Goal: Check status: Check status

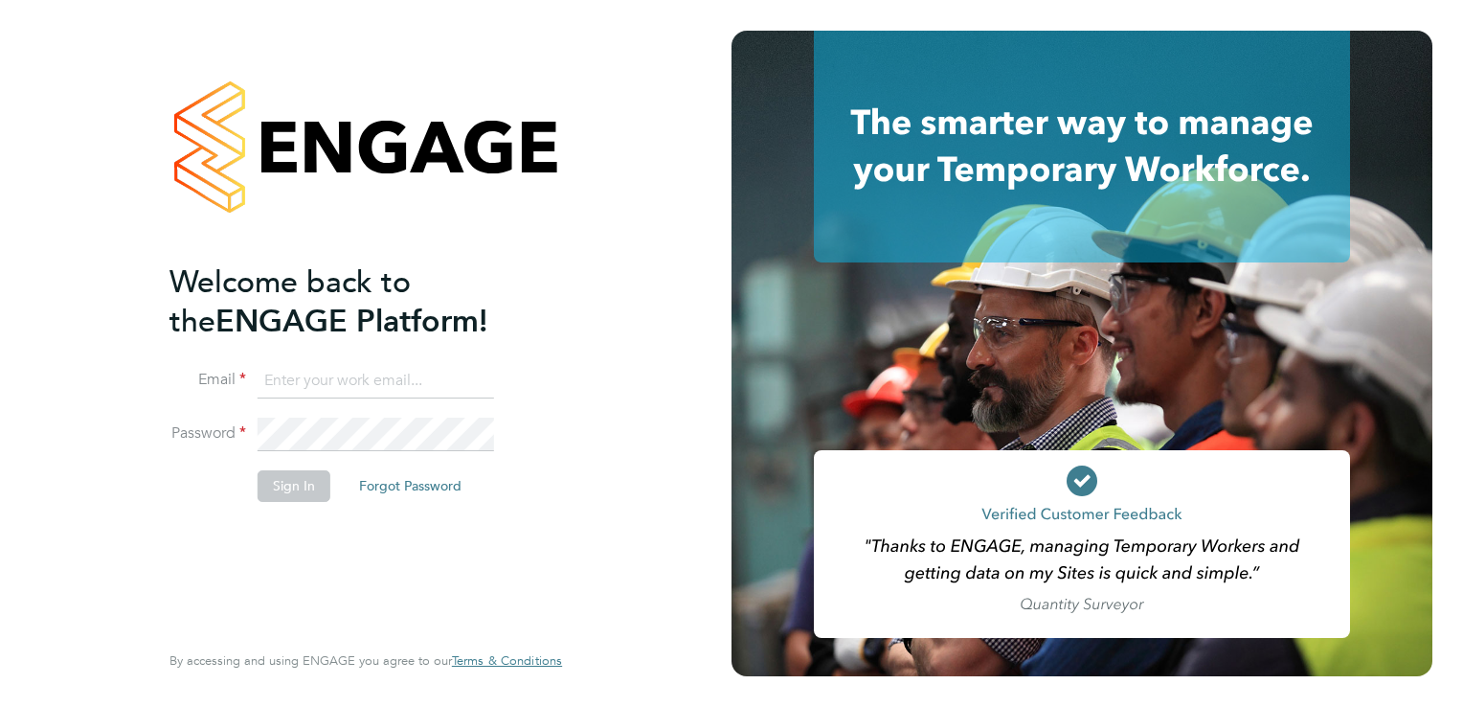
type input "[PERSON_NAME][EMAIL_ADDRESS][DOMAIN_NAME]"
click at [303, 619] on div "Welcome back to the ENGAGE Platform! Email [PERSON_NAME][EMAIL_ADDRESS][DOMAIN_…" at bounding box center [355, 448] width 373 height 373
click at [294, 492] on button "Sign In" at bounding box center [294, 485] width 73 height 31
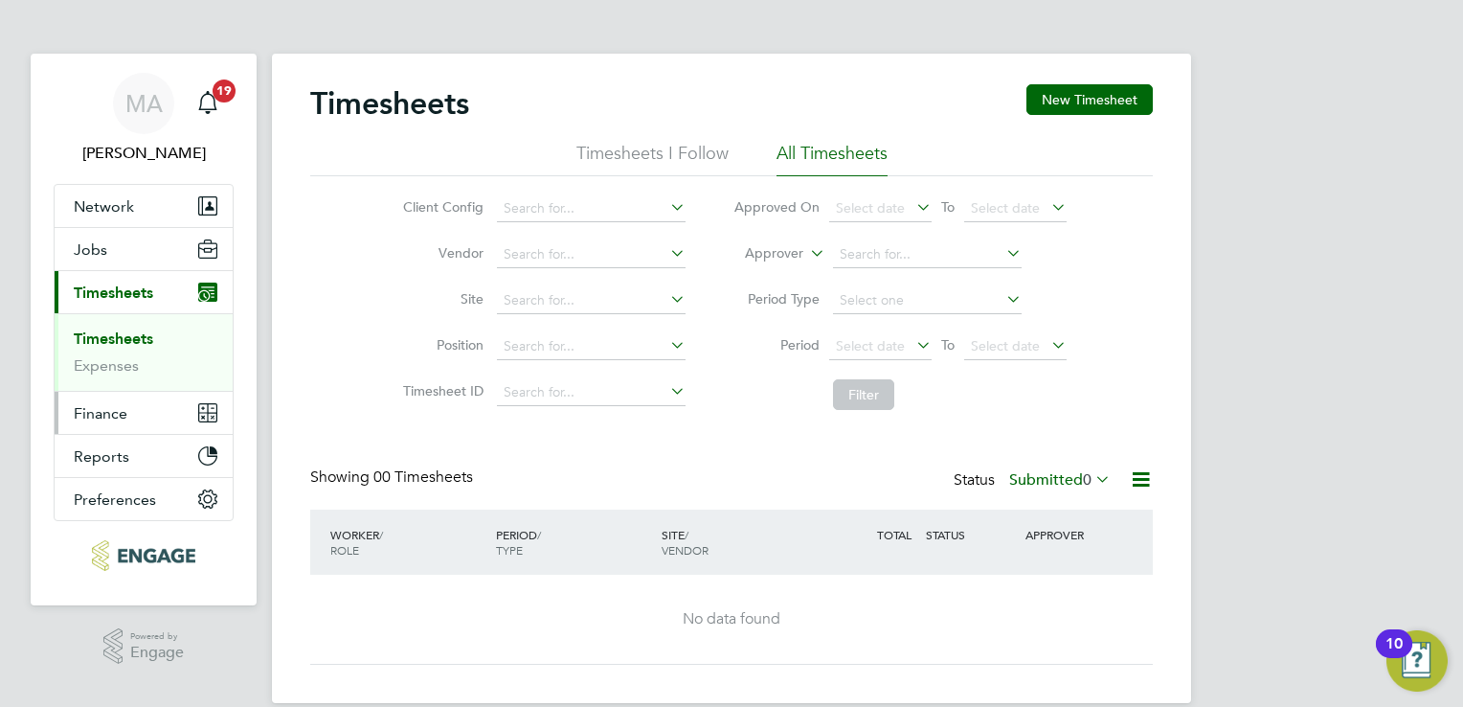
click at [107, 413] on span "Finance" at bounding box center [101, 413] width 54 height 18
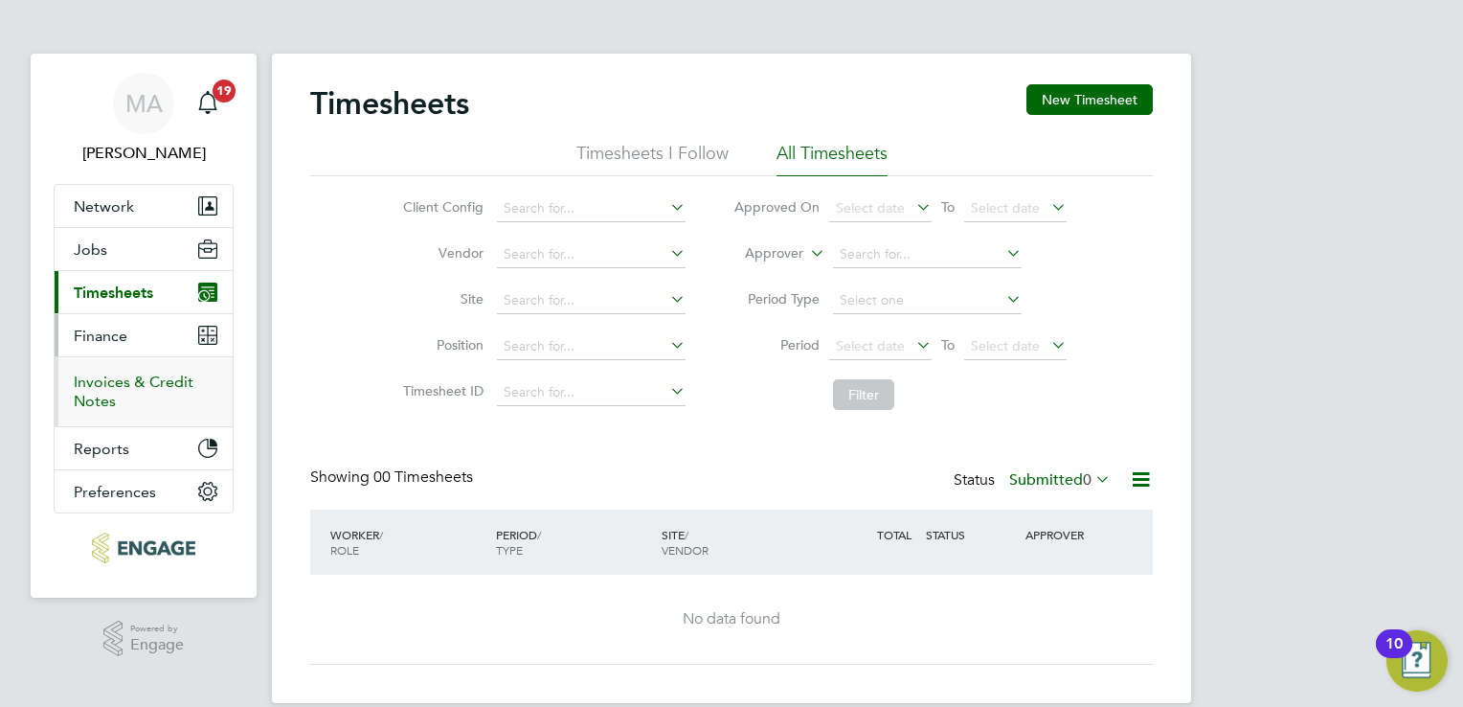
click at [139, 377] on link "Invoices & Credit Notes" at bounding box center [134, 390] width 120 height 37
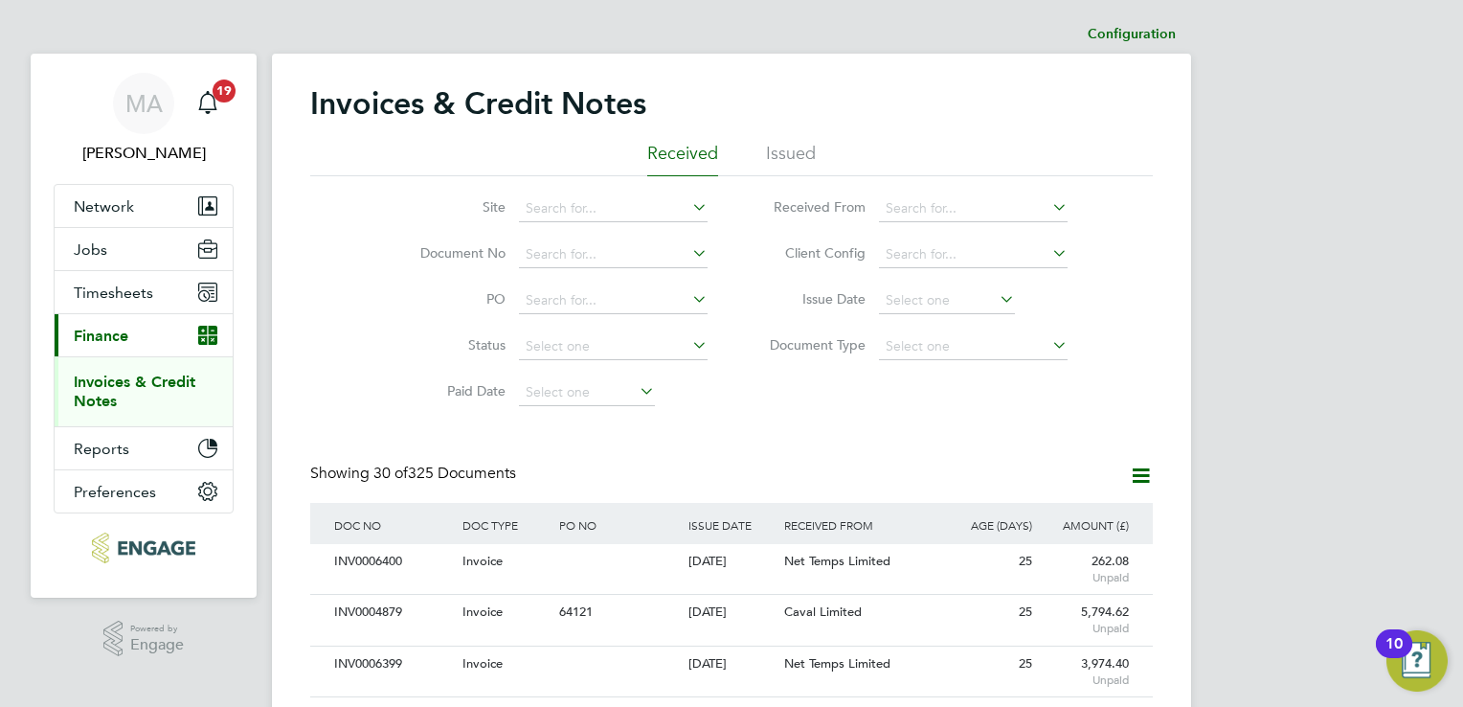
click at [688, 300] on icon at bounding box center [688, 298] width 0 height 27
click at [702, 400] on li "Paid Date" at bounding box center [552, 393] width 360 height 46
click at [683, 212] on input at bounding box center [613, 208] width 189 height 27
click at [642, 230] on li "Ki rkstall Road" at bounding box center [614, 234] width 190 height 26
type input "Kirkstall Road"
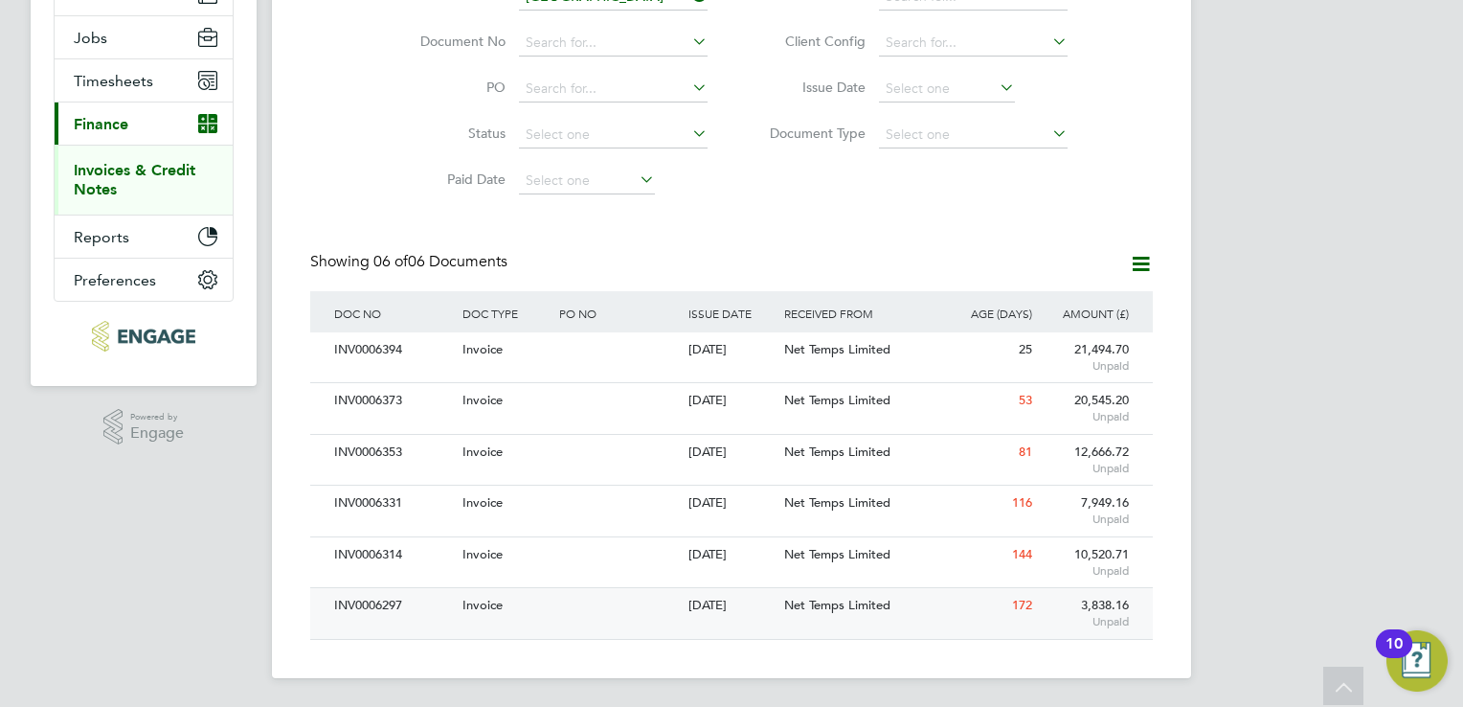
click at [725, 620] on div "07 Apr 2025" at bounding box center [732, 605] width 97 height 35
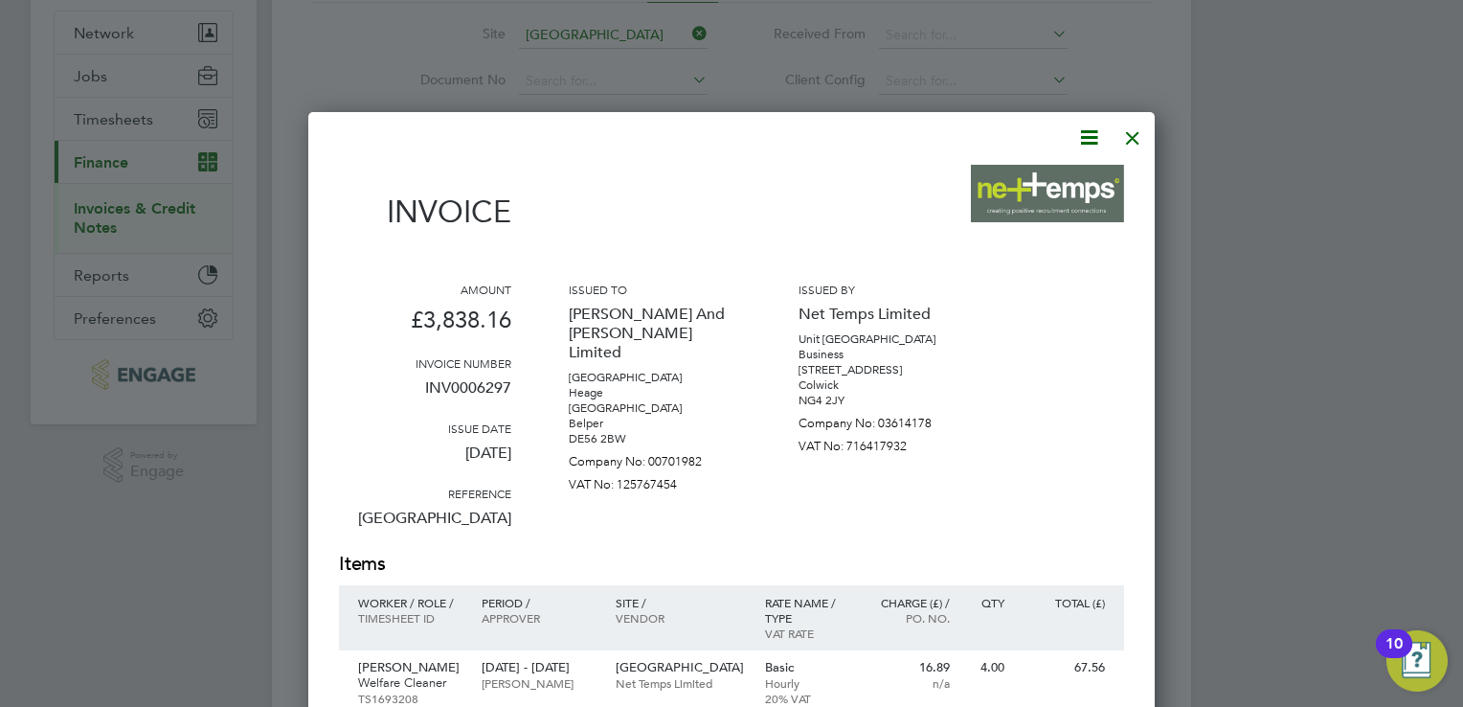
click at [1132, 126] on div at bounding box center [1133, 133] width 34 height 34
